Goal: Find specific page/section: Find specific page/section

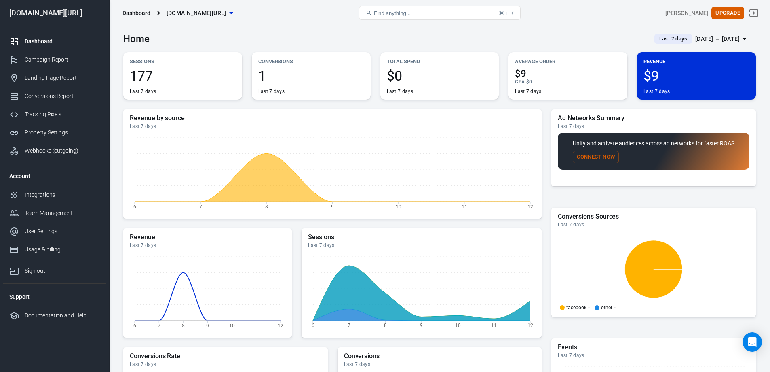
click at [675, 39] on span "Last 7 days" at bounding box center [673, 39] width 34 height 8
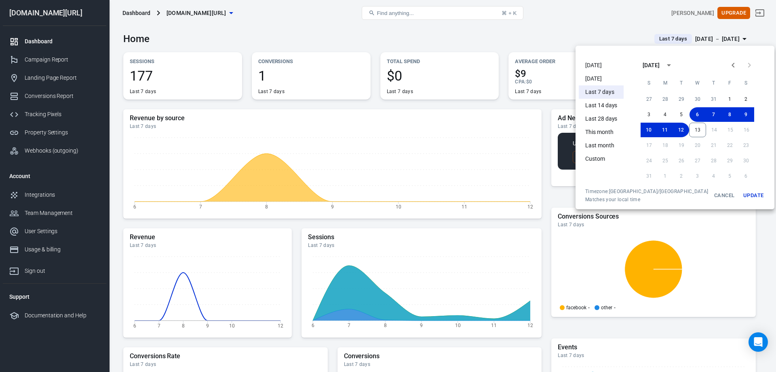
click at [597, 61] on li "[DATE]" at bounding box center [601, 65] width 45 height 13
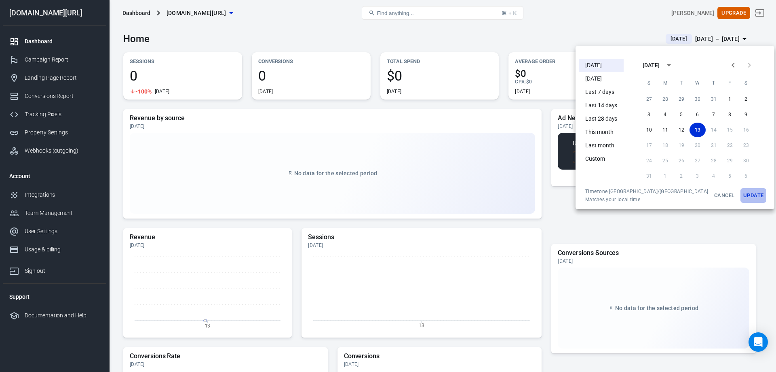
click at [741, 197] on button "Update" at bounding box center [754, 195] width 26 height 15
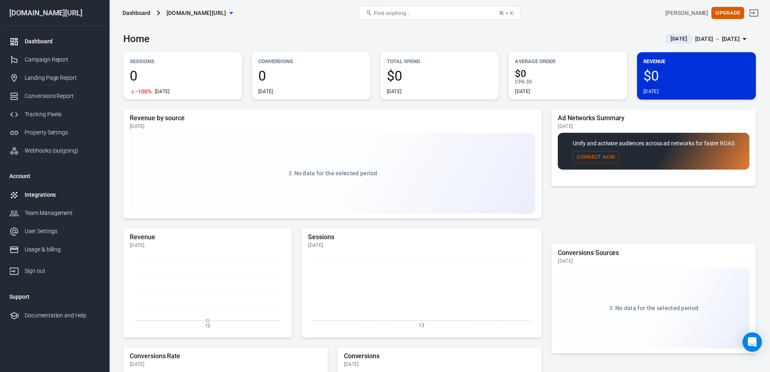
click at [49, 187] on link "Integrations" at bounding box center [55, 195] width 104 height 18
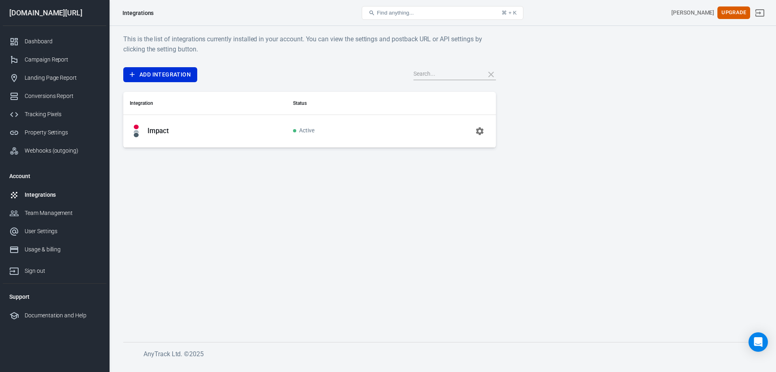
click at [150, 133] on p "Impact" at bounding box center [158, 131] width 21 height 8
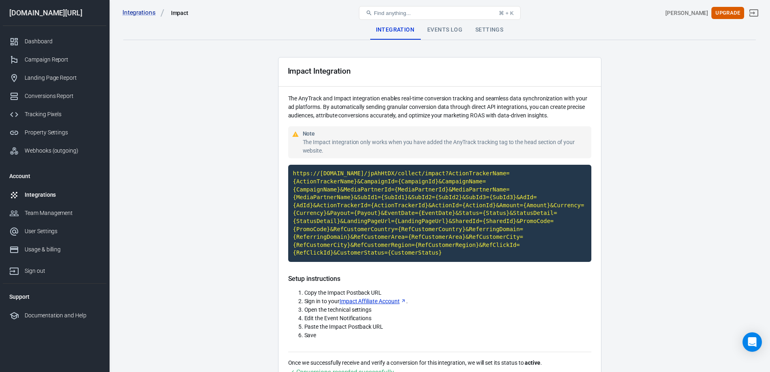
click at [448, 27] on div "Events Log" at bounding box center [445, 29] width 48 height 19
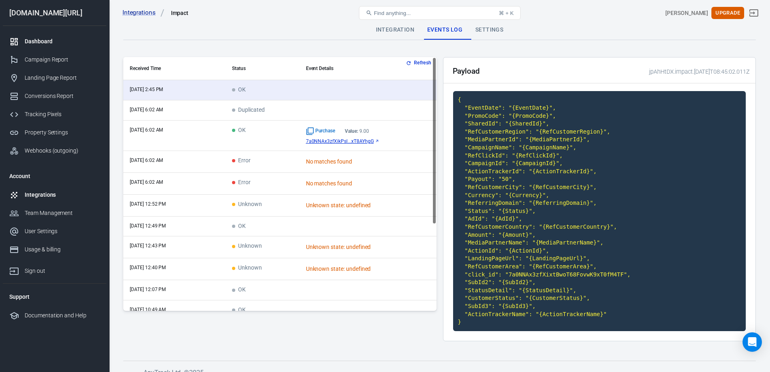
click at [49, 45] on div "Dashboard" at bounding box center [62, 41] width 75 height 8
